Goal: Information Seeking & Learning: Find specific fact

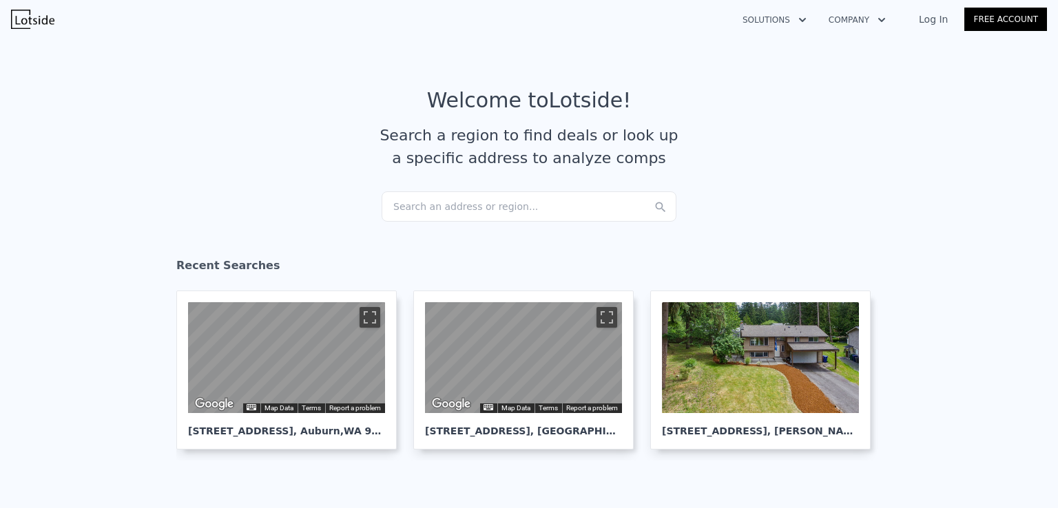
click at [494, 207] on div "Search an address or region..." at bounding box center [529, 207] width 295 height 30
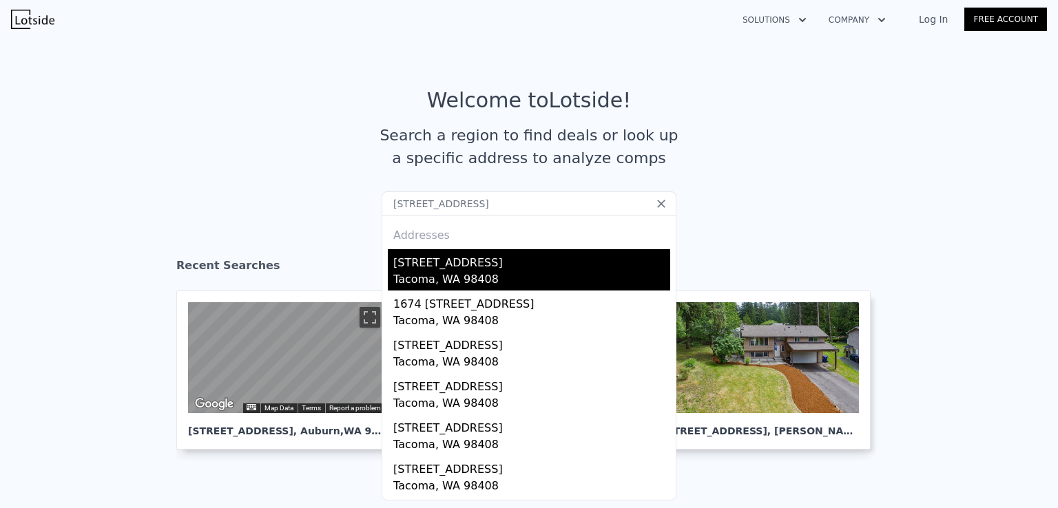
type input "[STREET_ADDRESS]"
click at [450, 274] on div "Tacoma, WA 98408" at bounding box center [531, 280] width 277 height 19
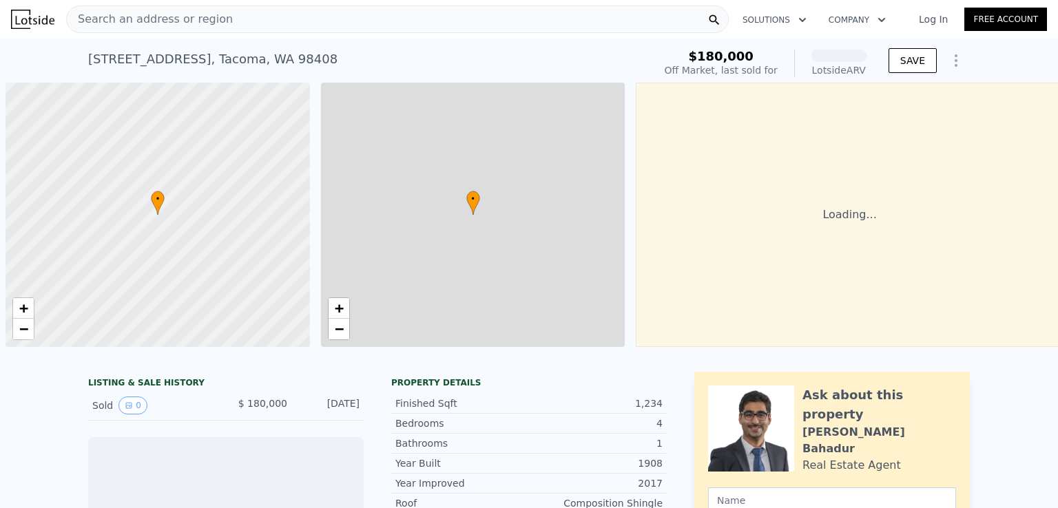
scroll to position [0, 6]
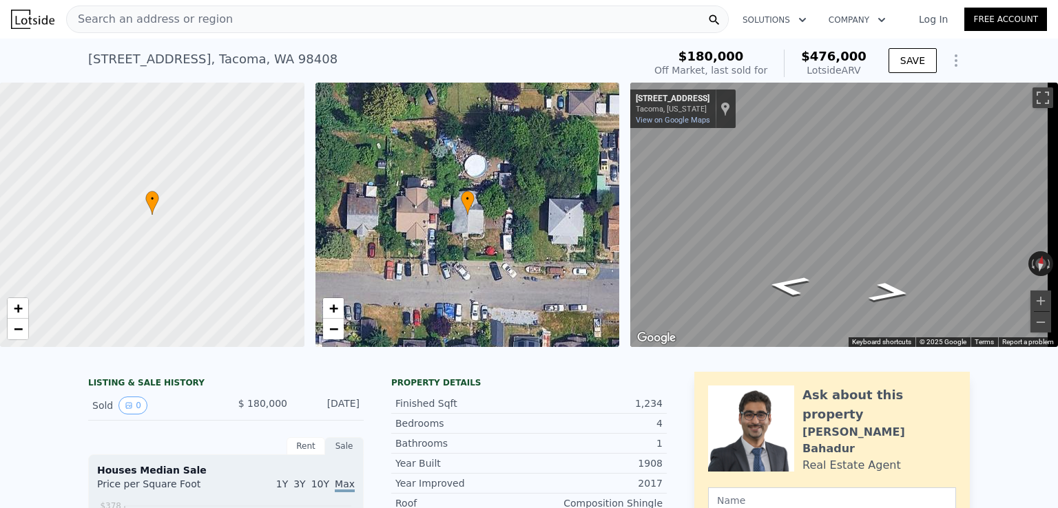
click at [840, 54] on span "$476,000" at bounding box center [833, 56] width 65 height 14
copy span "$476,000"
